Goal: Transaction & Acquisition: Purchase product/service

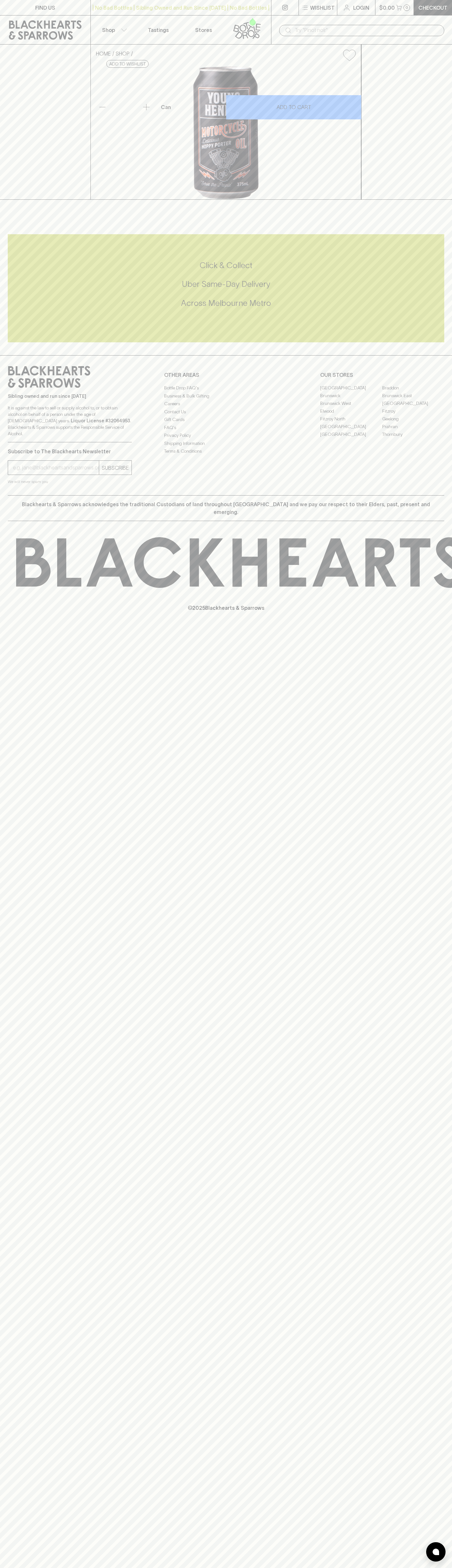
click at [18, 27] on icon at bounding box center [45, 30] width 81 height 19
click at [96, 1567] on html "FIND US | No Bad Bottles | Sibling Owned and Run Since 2006 | No Bad Bottles | …" at bounding box center [226, 784] width 452 height 1568
